Goal: Task Accomplishment & Management: Use online tool/utility

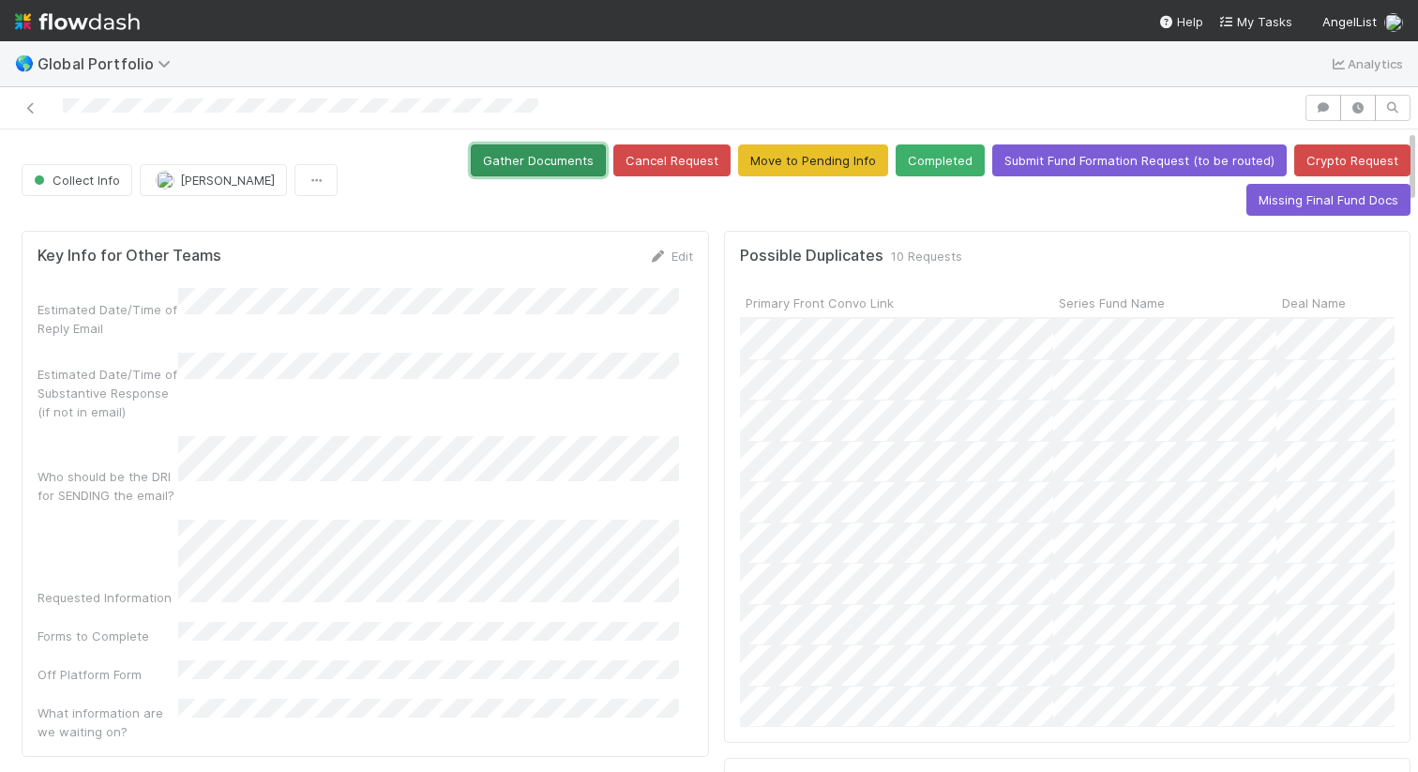
click at [543, 163] on button "Gather Documents" at bounding box center [538, 160] width 135 height 32
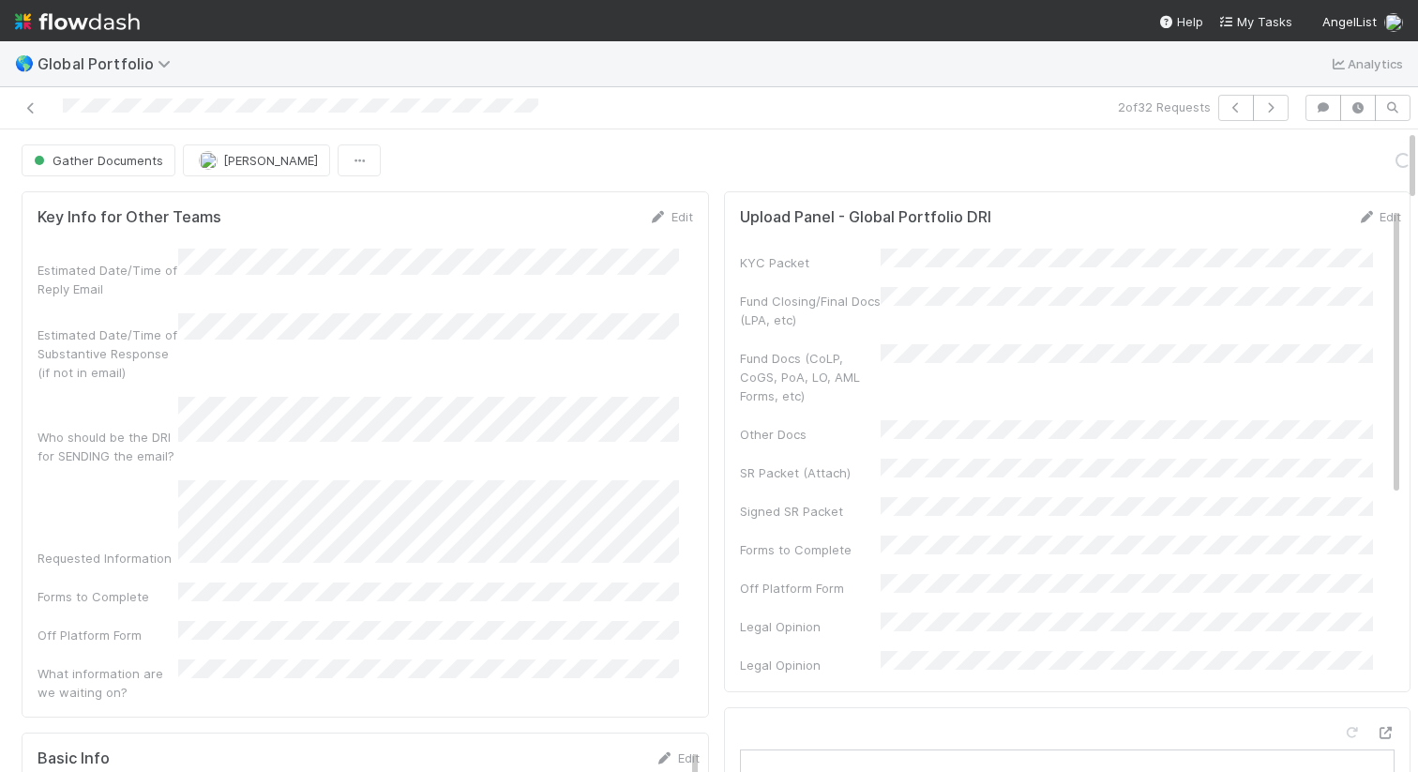
click at [543, 104] on div at bounding box center [332, 108] width 648 height 26
